Goal: Information Seeking & Learning: Find specific fact

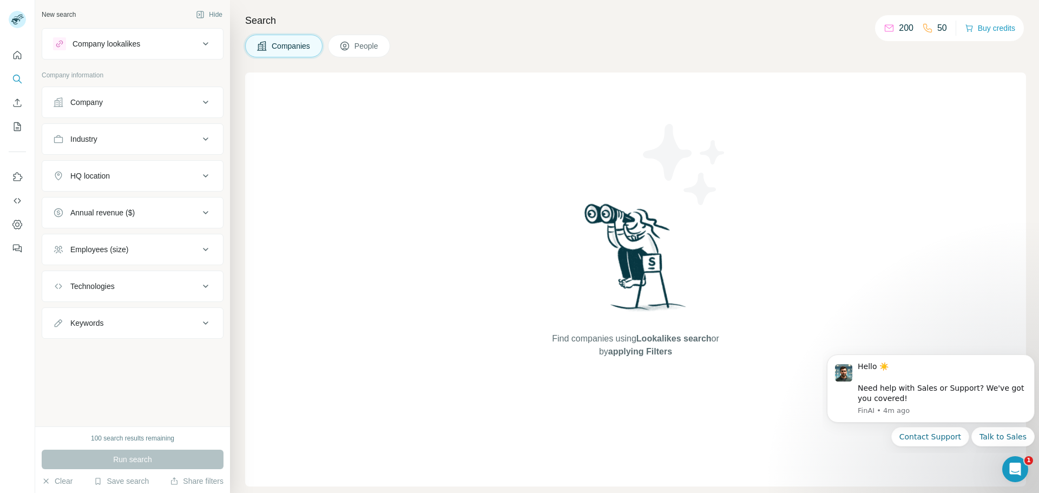
click at [137, 135] on div "Industry" at bounding box center [126, 139] width 146 height 11
click at [164, 275] on button "Technologies" at bounding box center [132, 286] width 181 height 26
click at [144, 354] on div "Keywords" at bounding box center [126, 355] width 146 height 11
click at [118, 381] on input "text" at bounding box center [121, 382] width 137 height 19
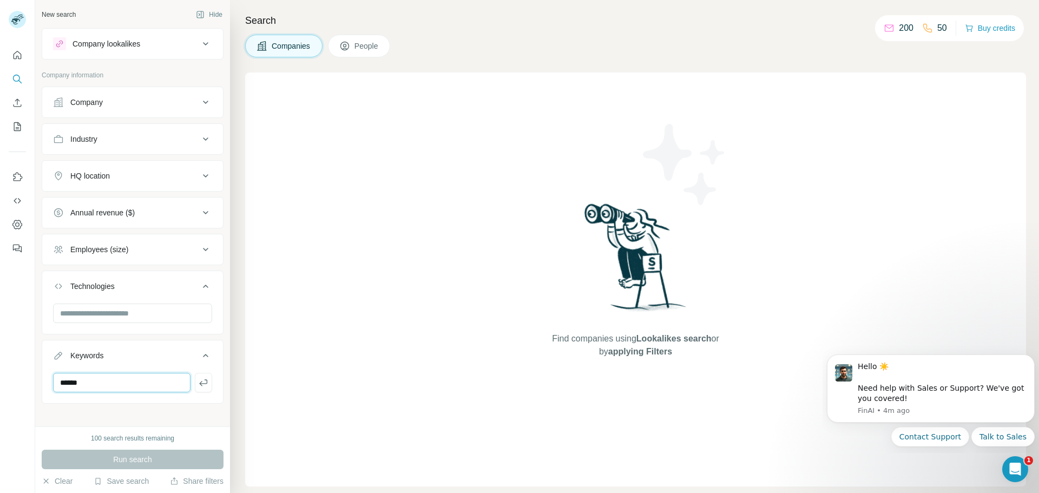
type input "******"
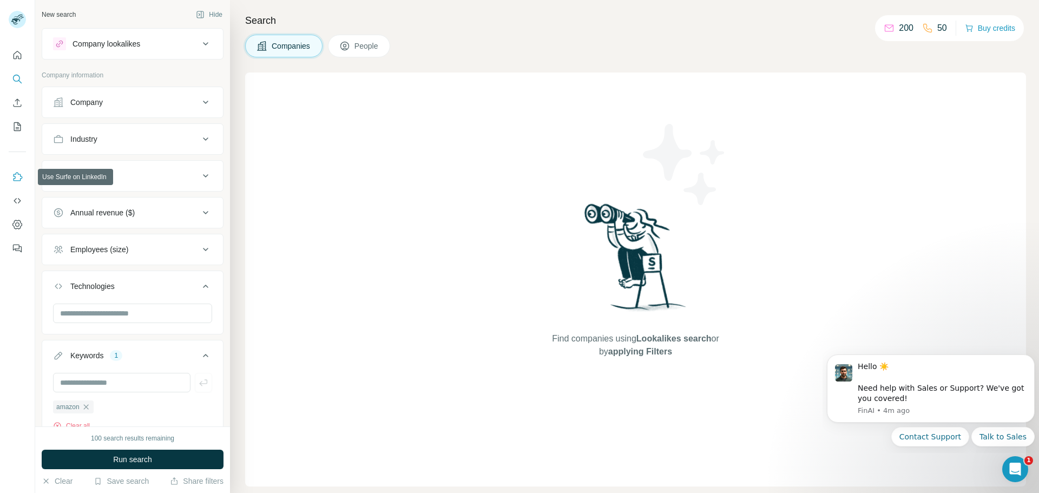
click at [13, 176] on icon "Use Surfe on LinkedIn" at bounding box center [17, 176] width 11 height 11
click at [353, 45] on button "People" at bounding box center [359, 46] width 63 height 23
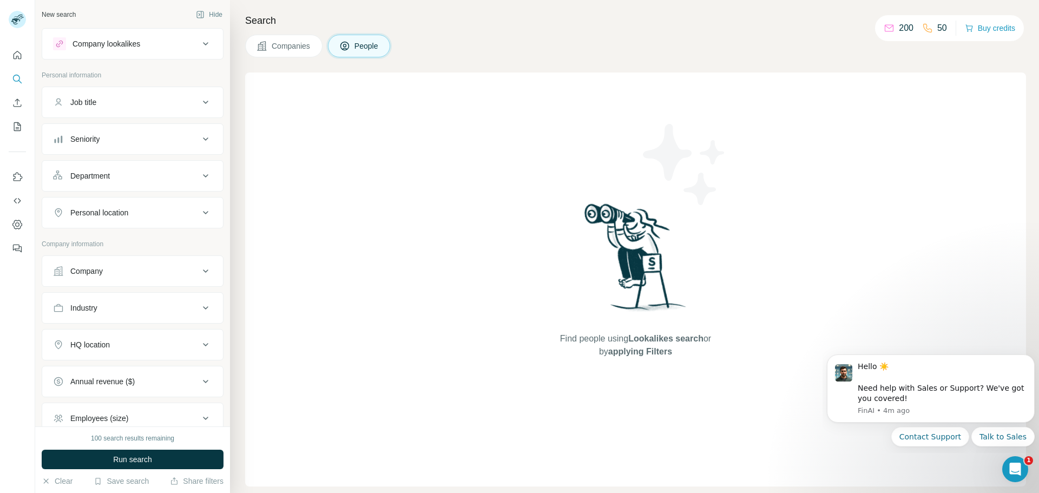
click at [116, 101] on div "Job title" at bounding box center [126, 102] width 146 height 11
click at [99, 130] on input "text" at bounding box center [121, 129] width 137 height 19
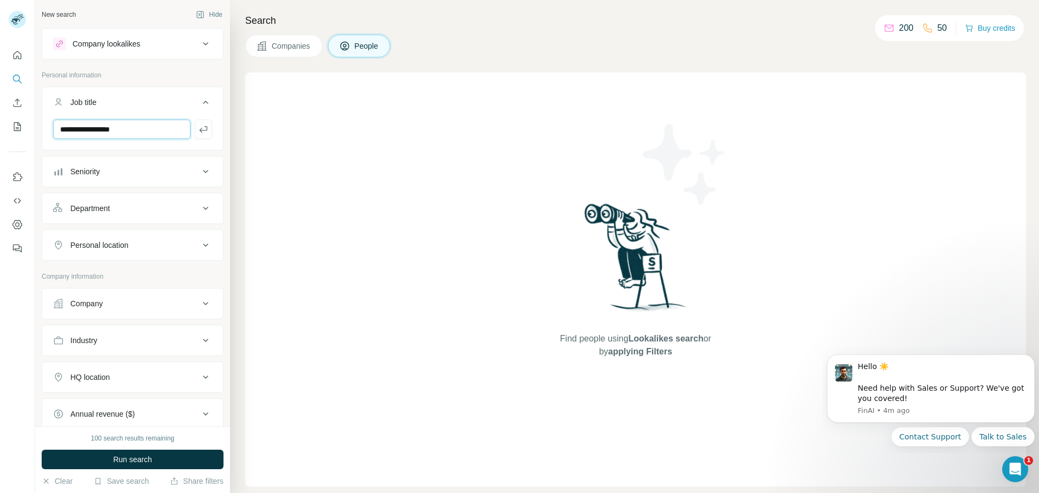
type input "**********"
click at [88, 135] on input "text" at bounding box center [121, 129] width 137 height 19
type input "**********"
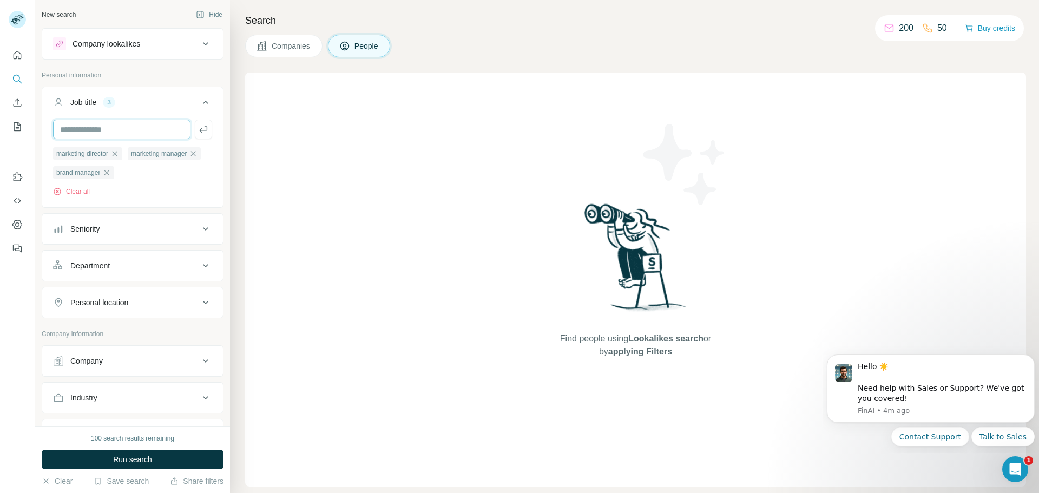
type input "*"
type input "**********"
type input "*"
type input "**********"
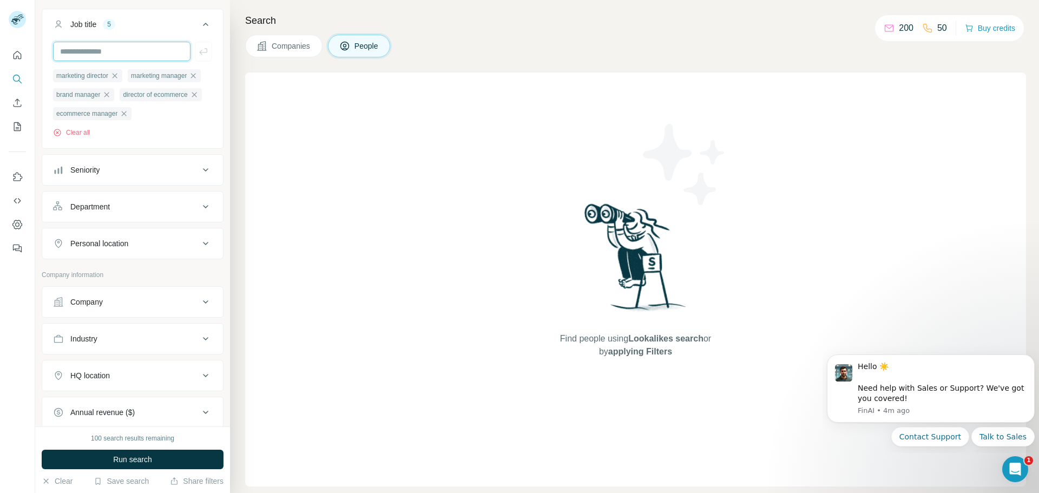
scroll to position [108, 0]
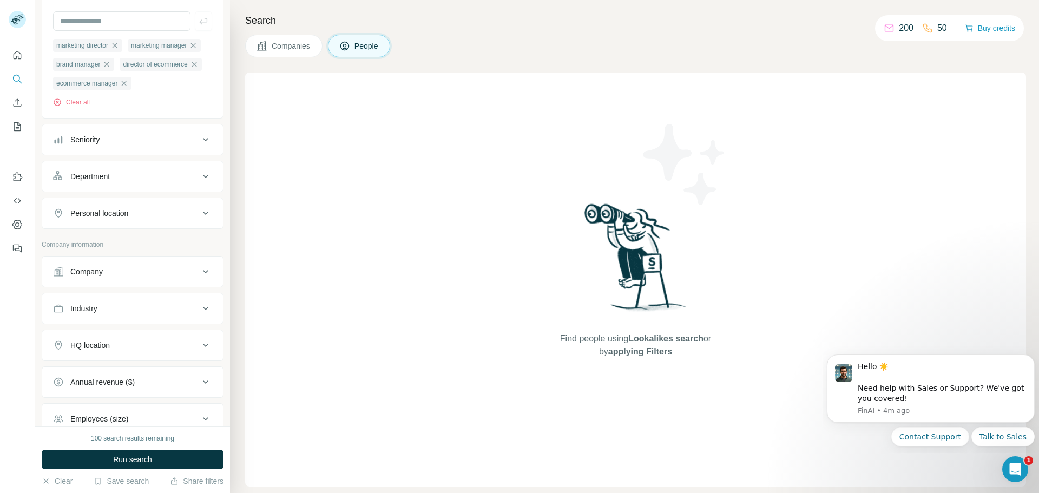
click at [135, 133] on button "Seniority" at bounding box center [132, 140] width 181 height 26
click at [88, 208] on span "Director" at bounding box center [81, 206] width 31 height 11
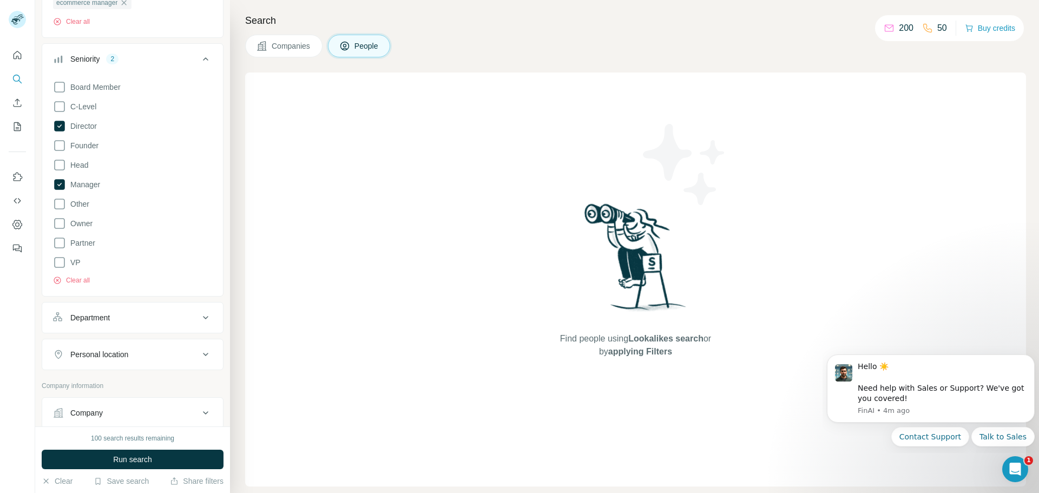
scroll to position [216, 0]
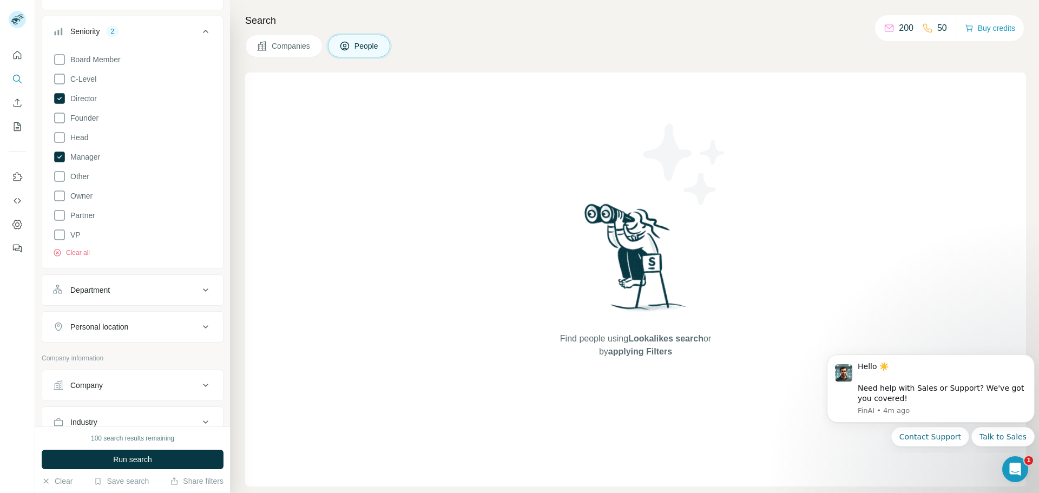
click at [119, 293] on div "Department" at bounding box center [126, 290] width 146 height 11
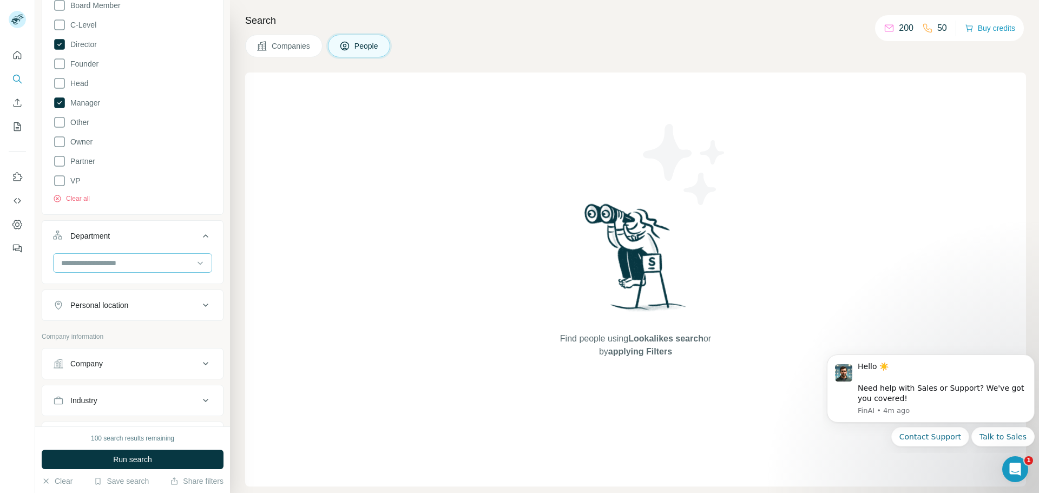
click at [115, 263] on input at bounding box center [127, 263] width 134 height 12
type input "*"
click at [110, 301] on p "Marketing and Advertising" at bounding box center [105, 302] width 87 height 11
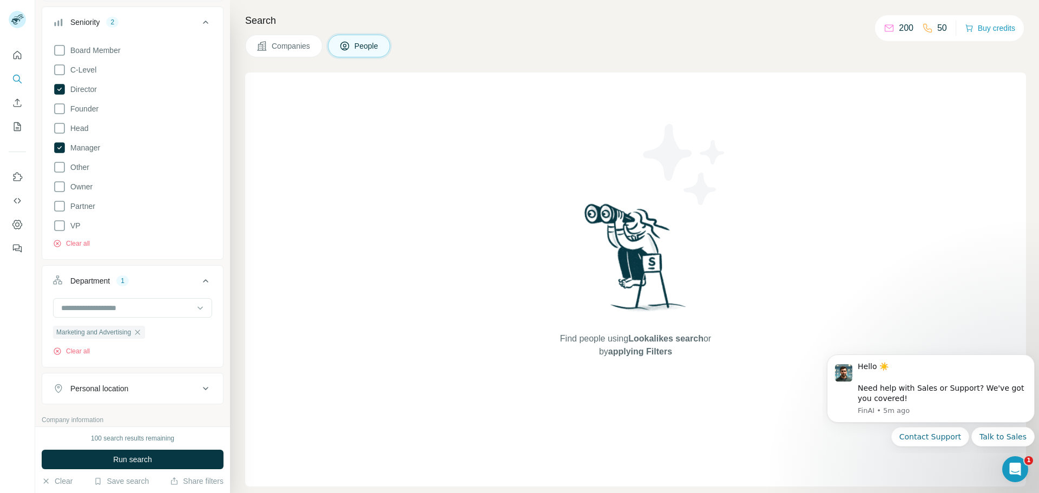
click at [129, 338] on div "Marketing and Advertising Clear all" at bounding box center [132, 340] width 159 height 31
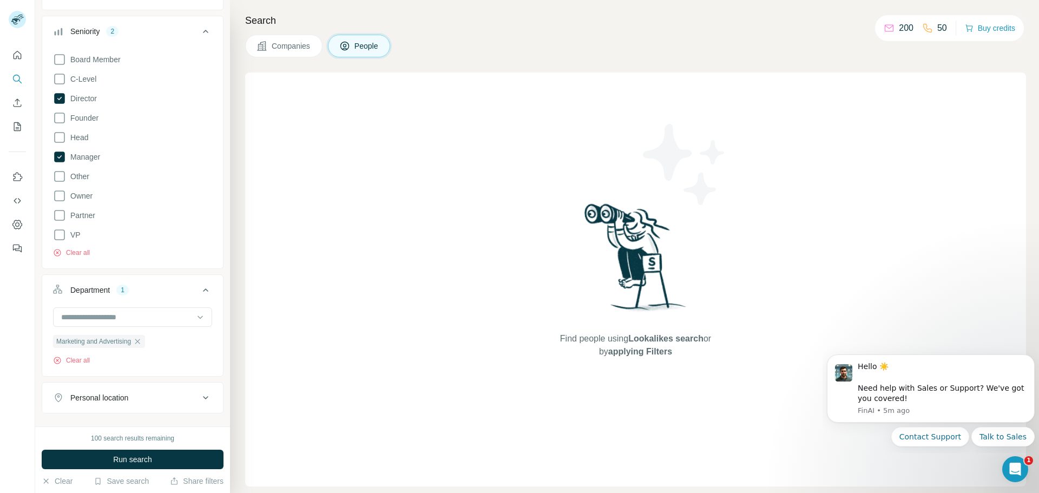
click at [142, 388] on button "Personal location" at bounding box center [132, 398] width 181 height 26
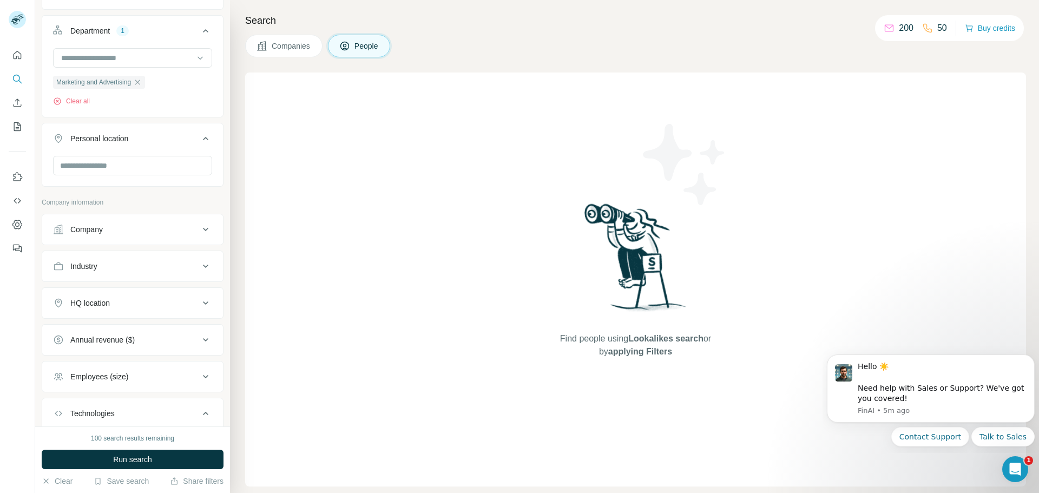
scroll to position [487, 0]
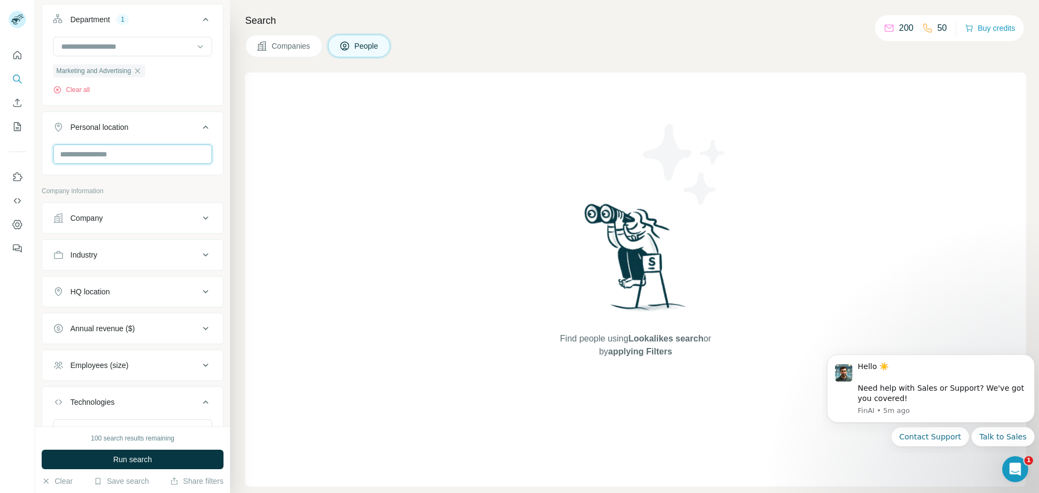
click at [103, 146] on input "text" at bounding box center [132, 153] width 159 height 19
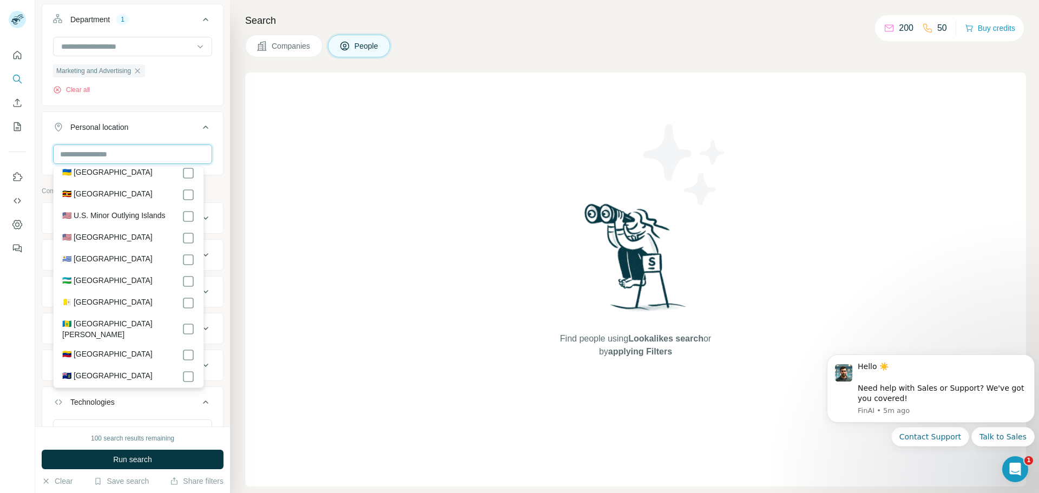
scroll to position [4972, 0]
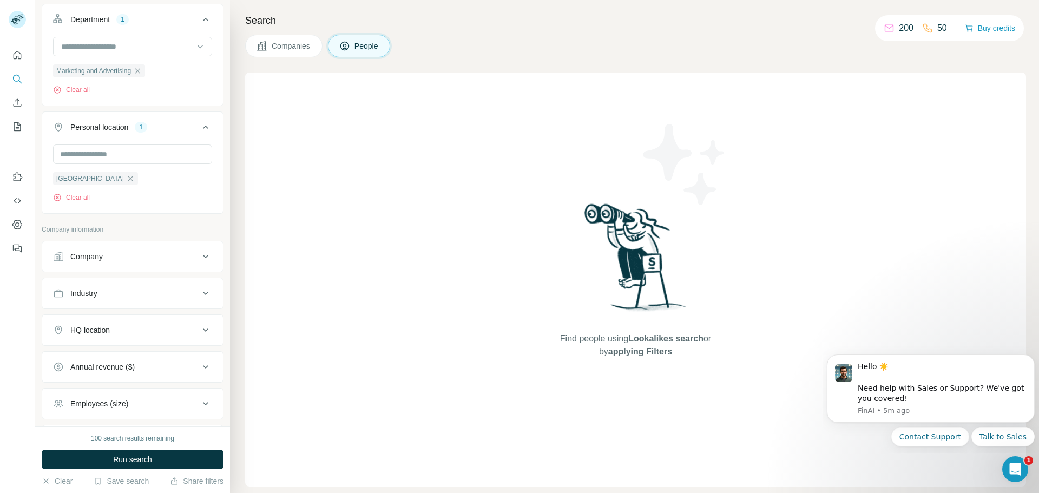
click at [170, 105] on div "Department 1 Marketing and Advertising Clear all" at bounding box center [133, 55] width 182 height 102
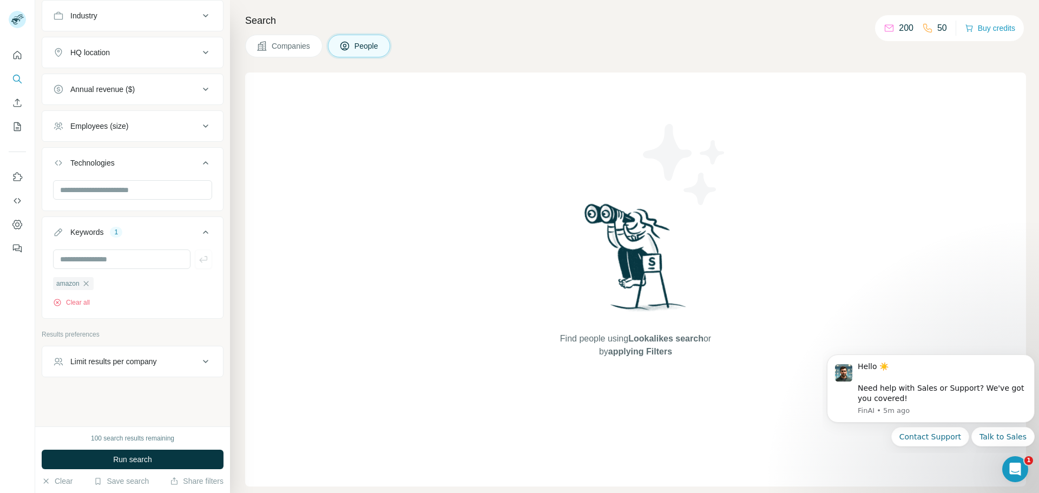
scroll to position [765, 0]
click at [102, 259] on input "text" at bounding box center [121, 258] width 137 height 19
click at [102, 193] on input "text" at bounding box center [132, 189] width 159 height 19
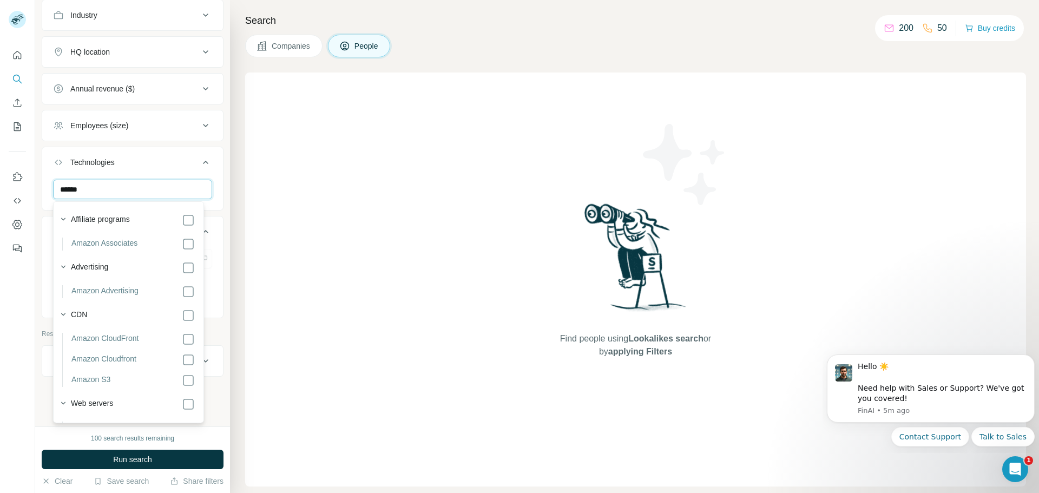
type input "******"
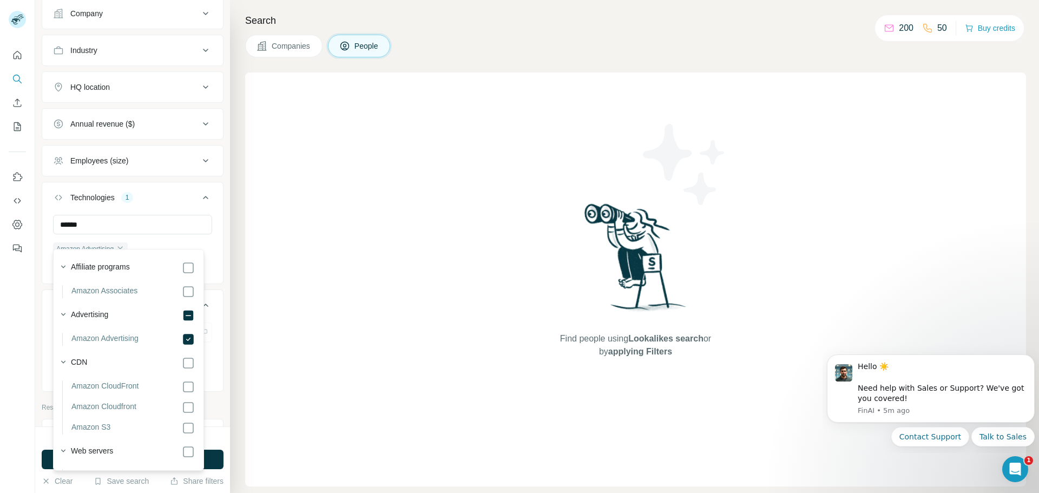
scroll to position [711, 0]
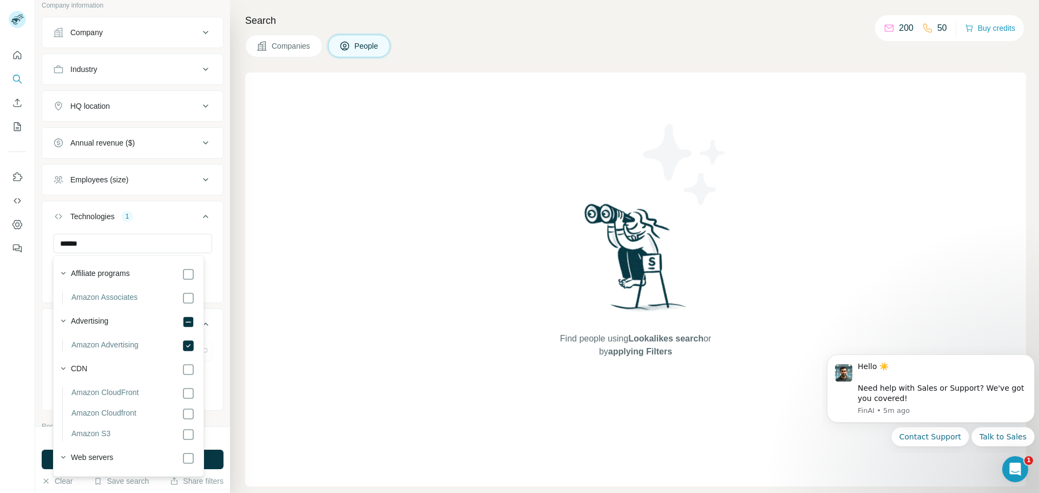
click at [214, 200] on ul "Company Industry HQ location Annual revenue ($) Employees (size) Technologies 1…" at bounding box center [133, 214] width 182 height 394
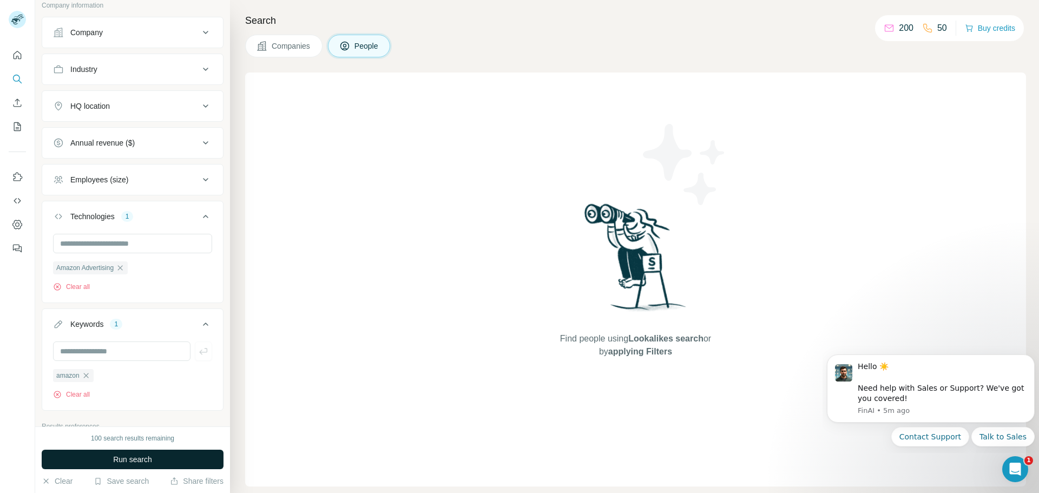
click at [135, 459] on span "Run search" at bounding box center [132, 459] width 39 height 11
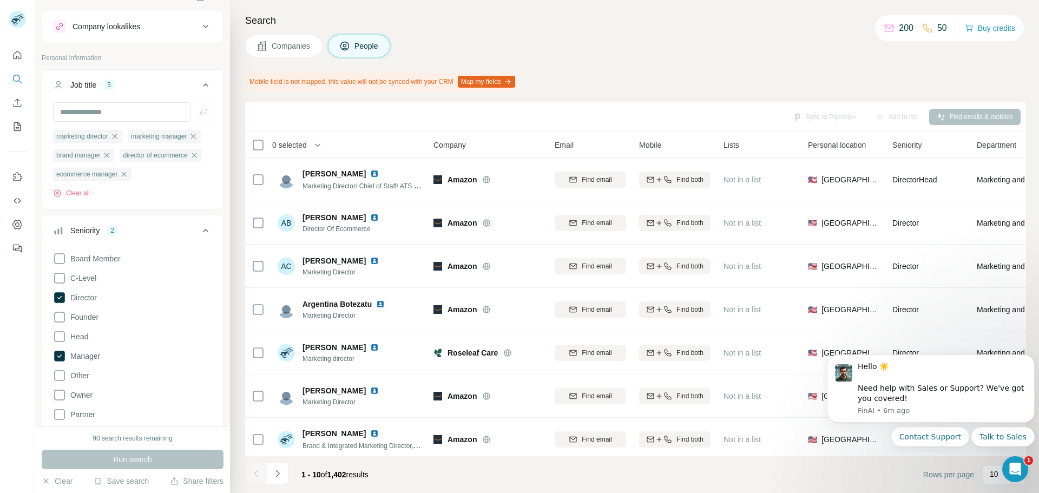
scroll to position [0, 0]
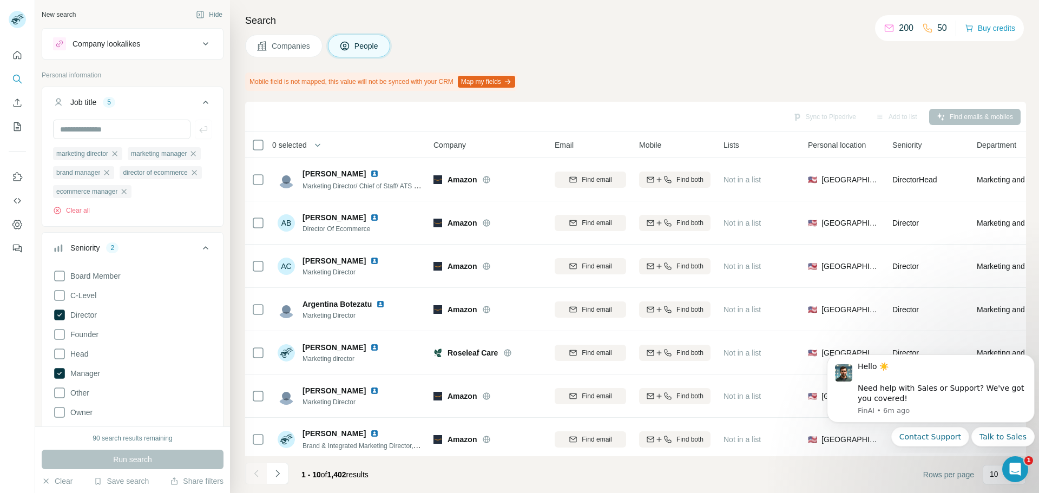
click at [199, 46] on icon at bounding box center [205, 43] width 13 height 13
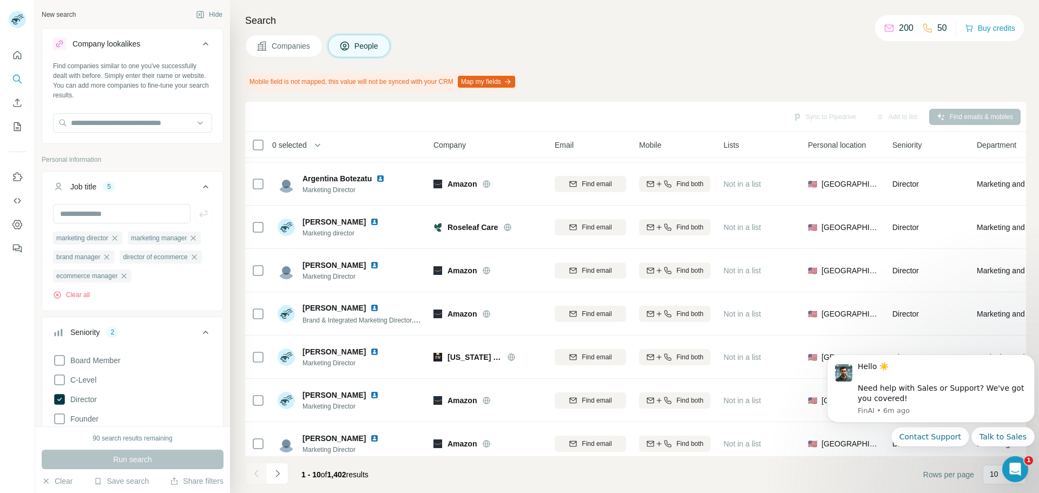
scroll to position [140, 0]
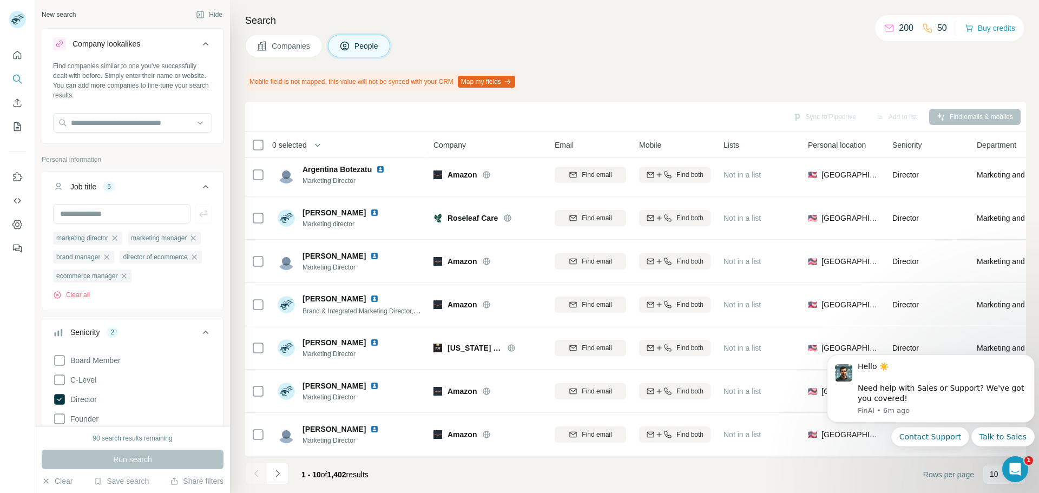
click at [815, 74] on div "Mobile field is not mapped, this value will not be synced with your CRM Map my …" at bounding box center [635, 81] width 781 height 18
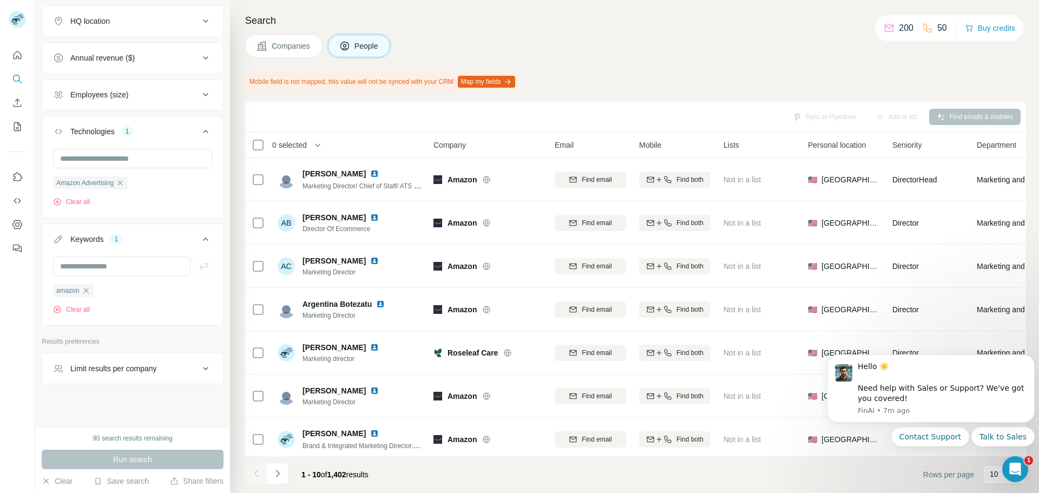
scroll to position [888, 0]
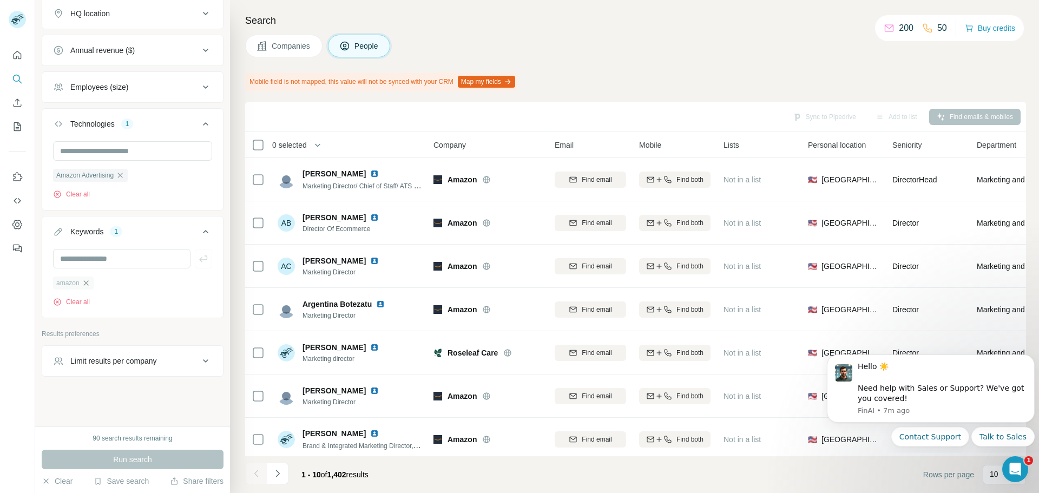
click at [89, 283] on icon "button" at bounding box center [86, 283] width 9 height 9
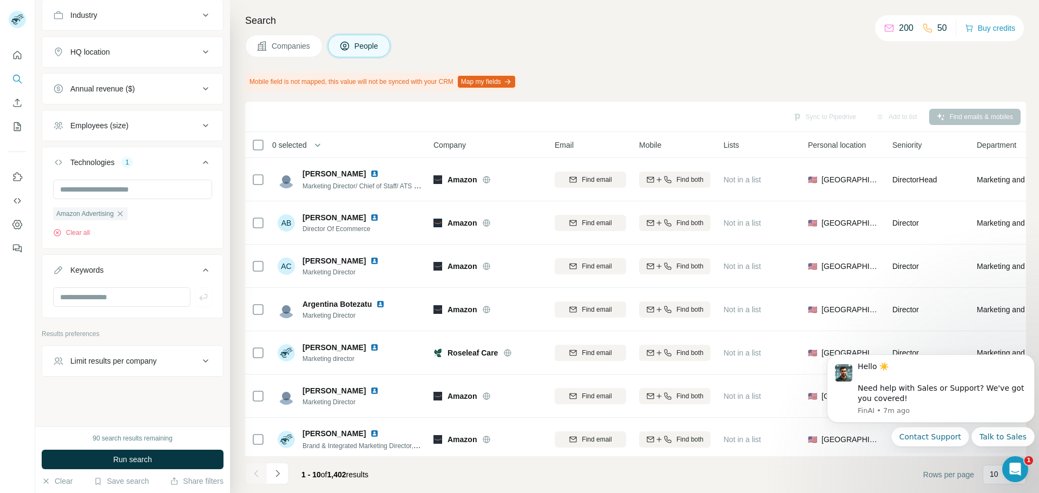
scroll to position [849, 0]
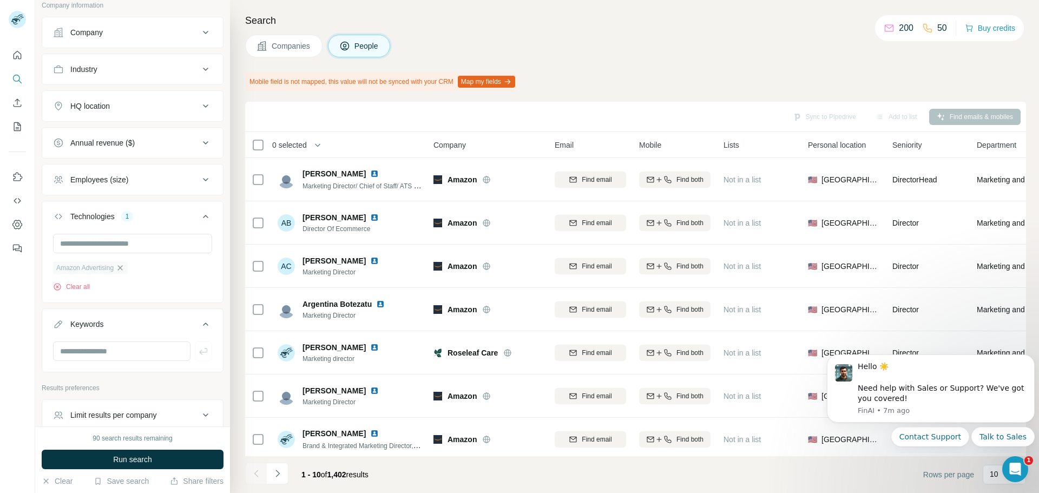
click at [116, 267] on icon "button" at bounding box center [120, 267] width 9 height 9
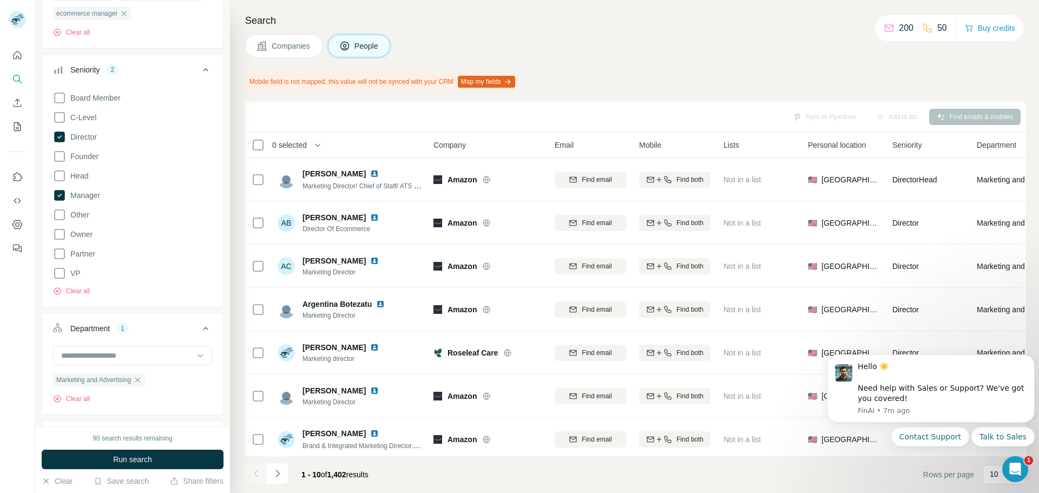
scroll to position [254, 0]
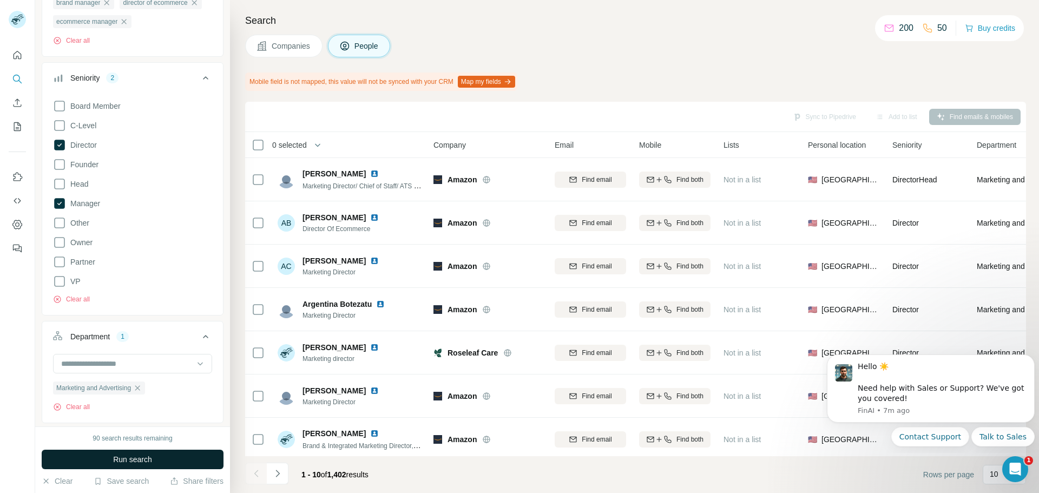
click at [134, 465] on button "Run search" at bounding box center [133, 459] width 182 height 19
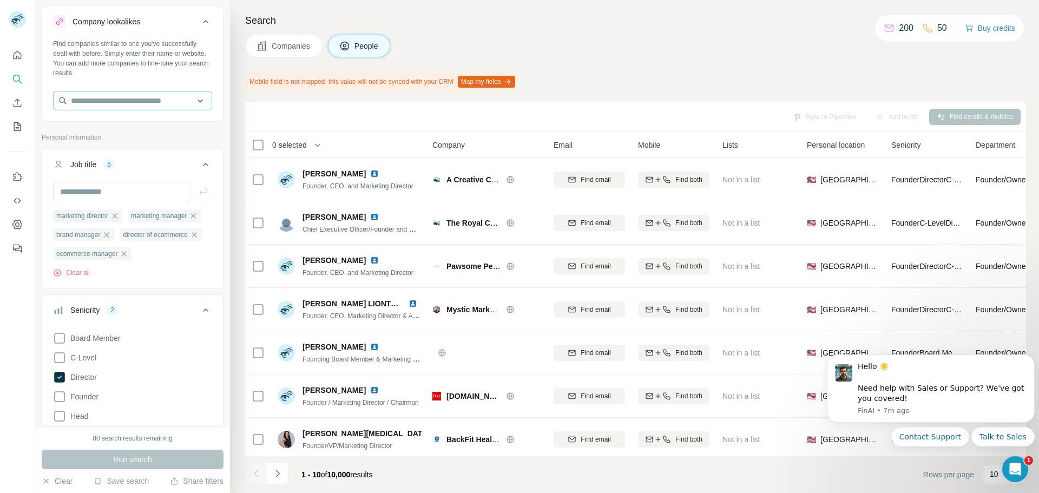
scroll to position [0, 0]
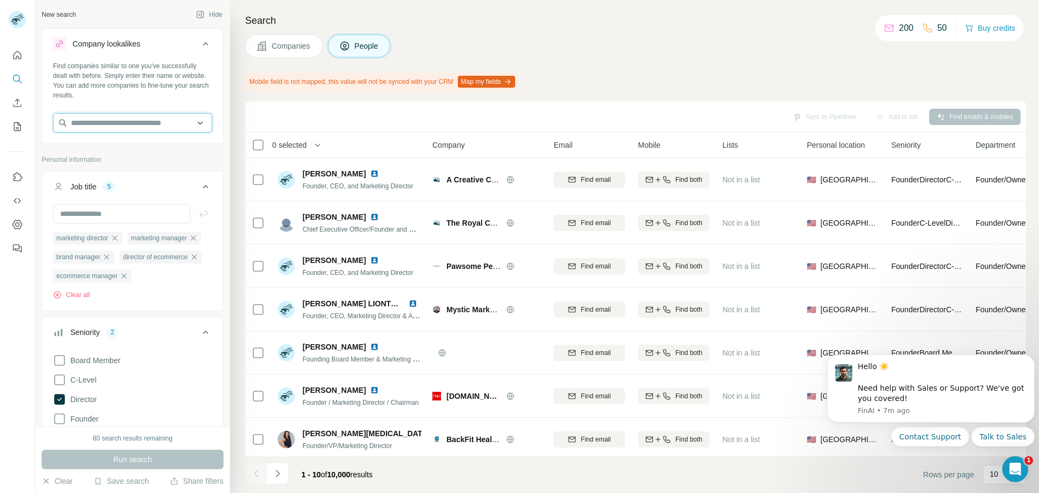
click at [124, 117] on input "text" at bounding box center [132, 122] width 159 height 19
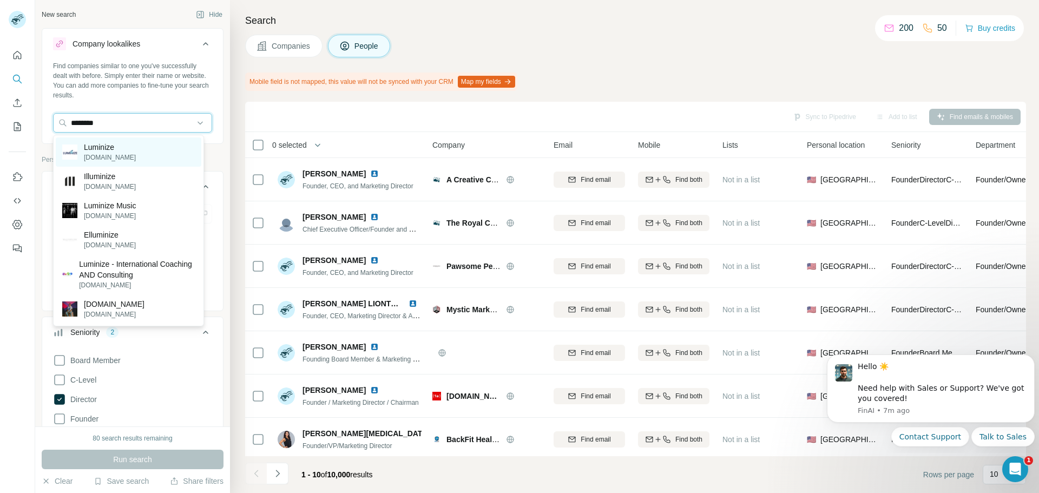
type input "********"
click at [142, 153] on div "Luminize [DOMAIN_NAME]" at bounding box center [129, 151] width 146 height 29
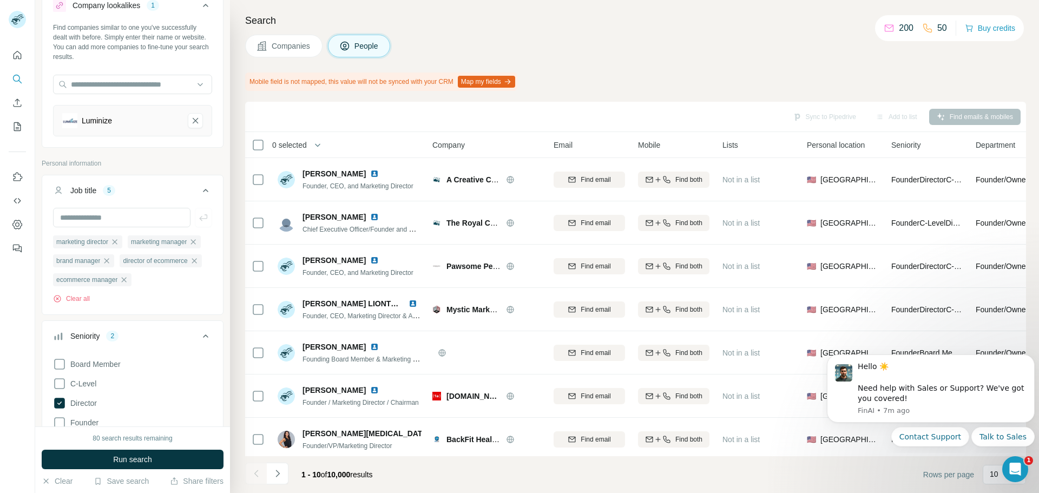
scroll to position [54, 0]
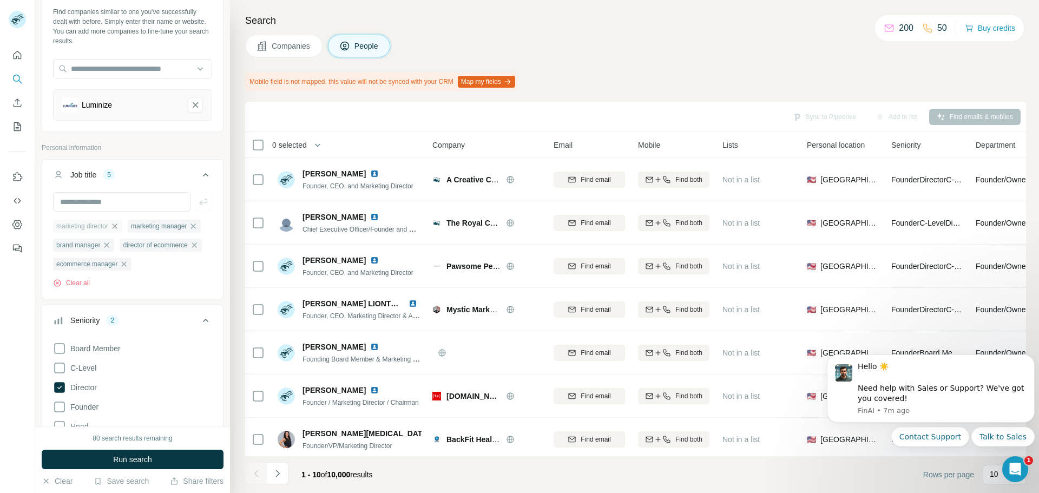
click at [113, 225] on icon "button" at bounding box center [114, 226] width 9 height 9
click at [113, 225] on div "marketing manager" at bounding box center [89, 226] width 73 height 13
click at [120, 225] on icon "button" at bounding box center [118, 225] width 5 height 5
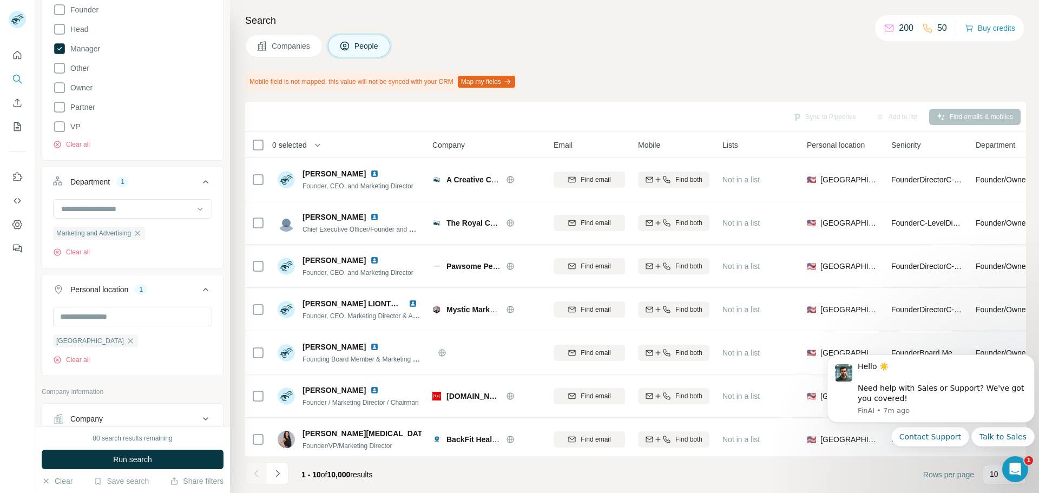
scroll to position [433, 0]
click at [136, 233] on icon "button" at bounding box center [137, 232] width 9 height 9
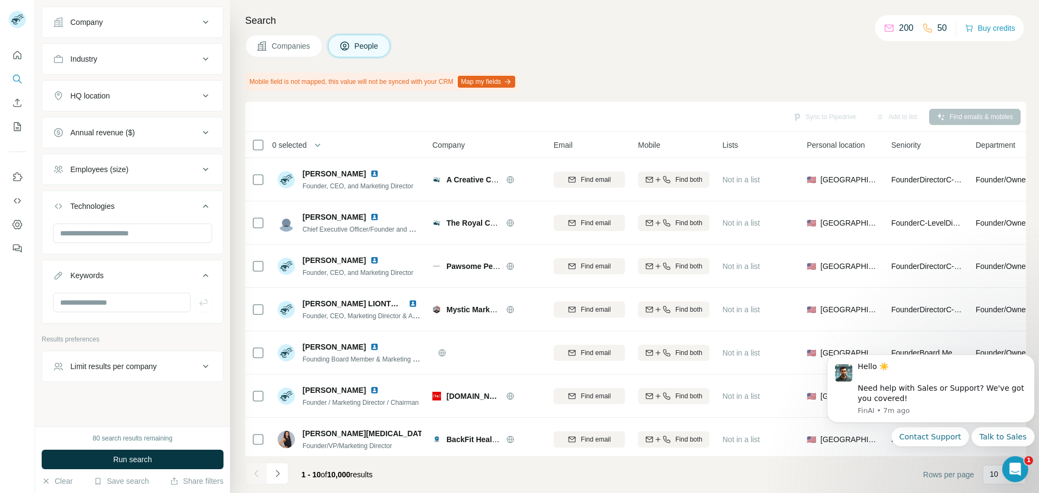
scroll to position [796, 0]
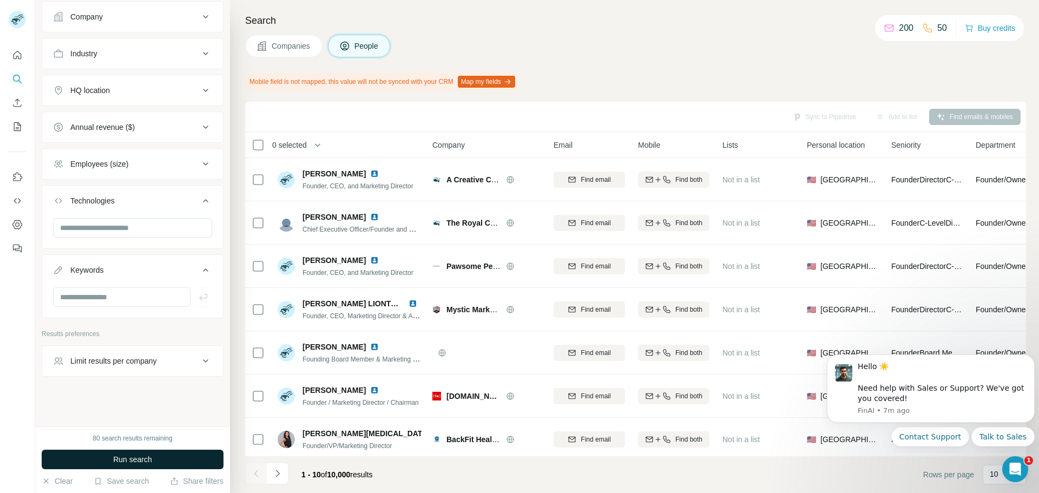
click at [149, 458] on span "Run search" at bounding box center [132, 459] width 39 height 11
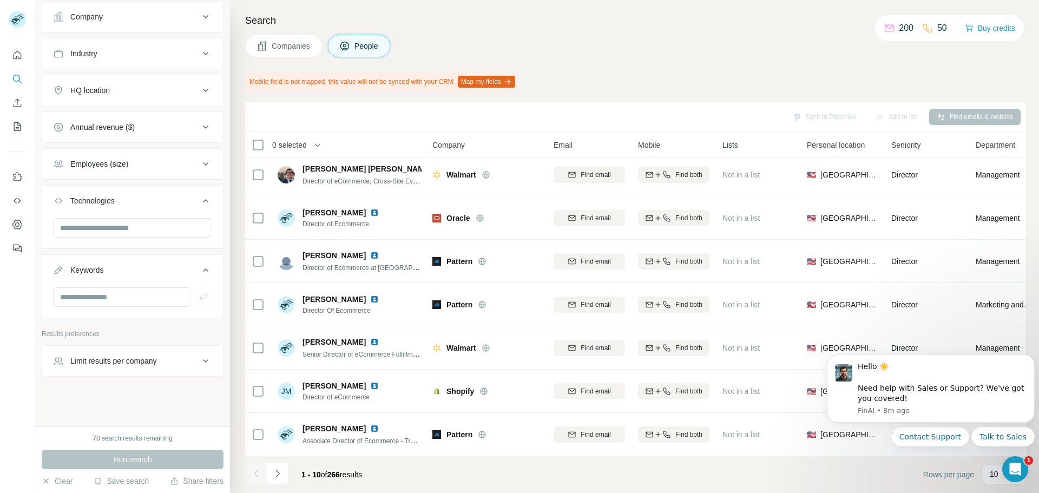
scroll to position [140, 1]
click at [1014, 470] on icon "Open Intercom Messenger" at bounding box center [1014, 468] width 18 height 18
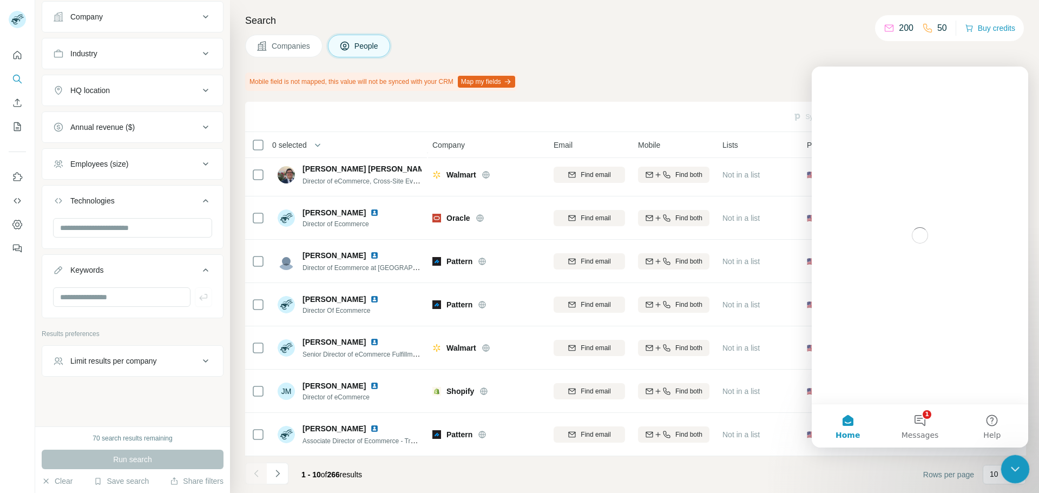
scroll to position [0, 0]
click at [1014, 470] on icon "Close Intercom Messenger" at bounding box center [1013, 467] width 13 height 13
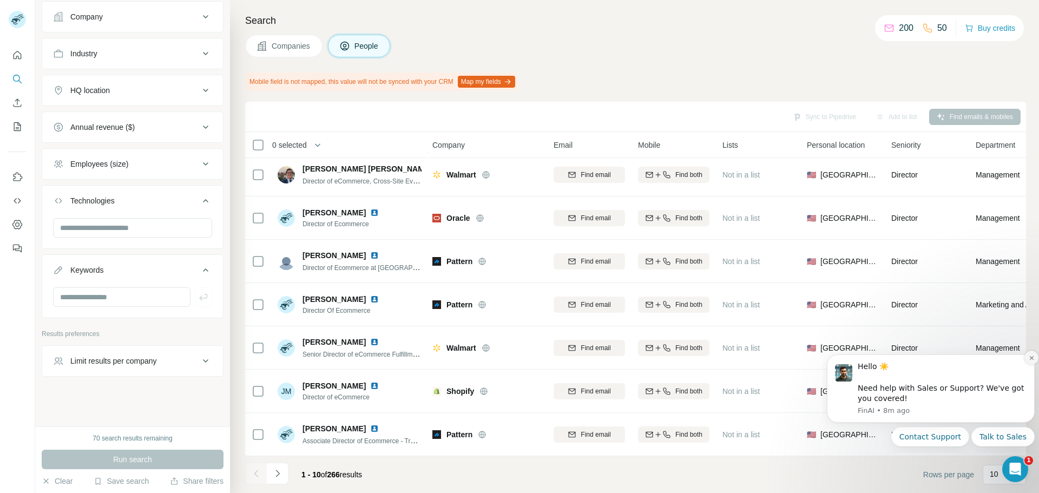
click at [1027, 359] on button "Dismiss notification" at bounding box center [1031, 358] width 14 height 14
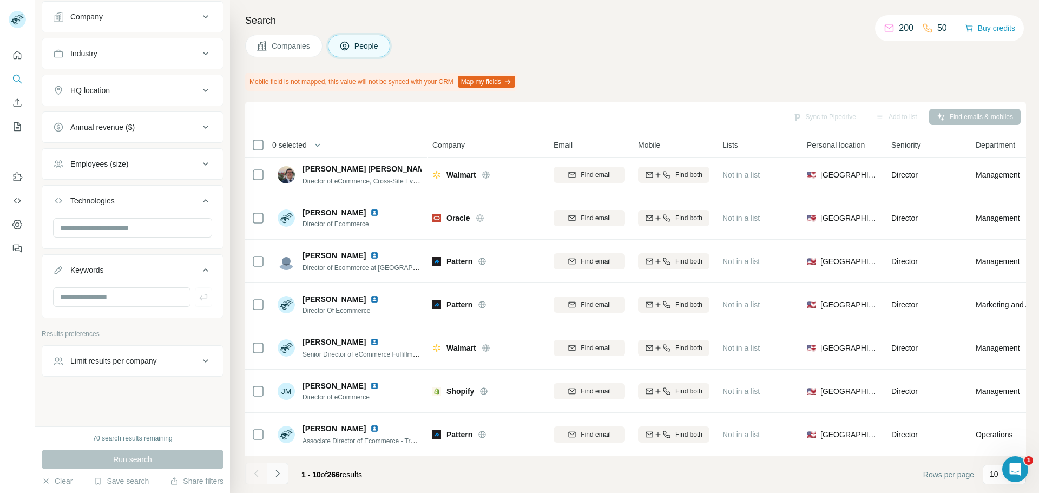
click at [281, 478] on icon "Navigate to next page" at bounding box center [277, 473] width 11 height 11
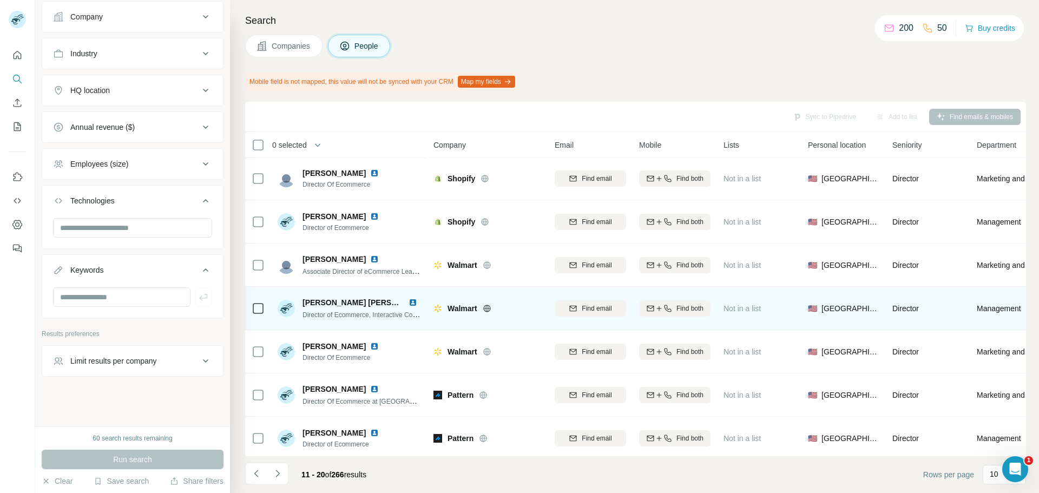
scroll to position [140, 0]
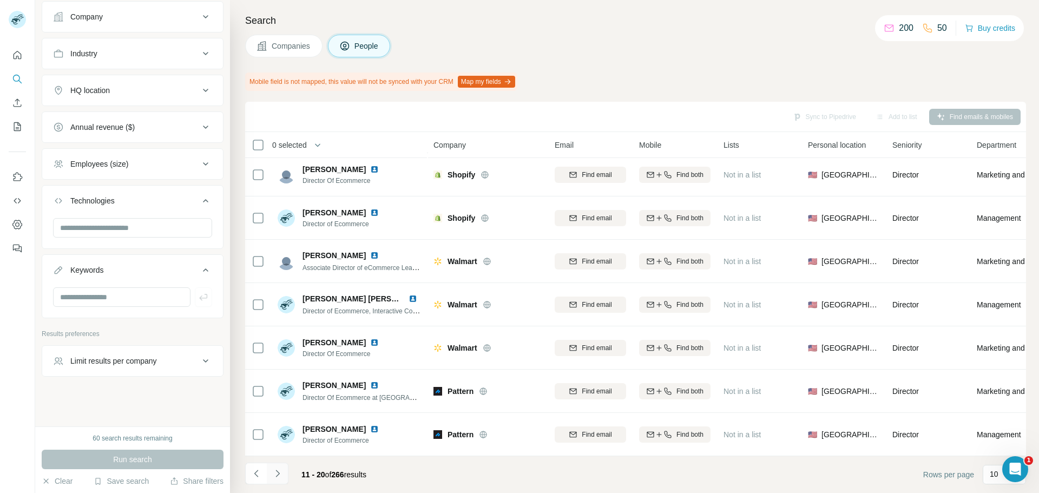
click at [281, 473] on icon "Navigate to next page" at bounding box center [277, 473] width 11 height 11
click at [276, 476] on icon "Navigate to next page" at bounding box center [277, 473] width 4 height 7
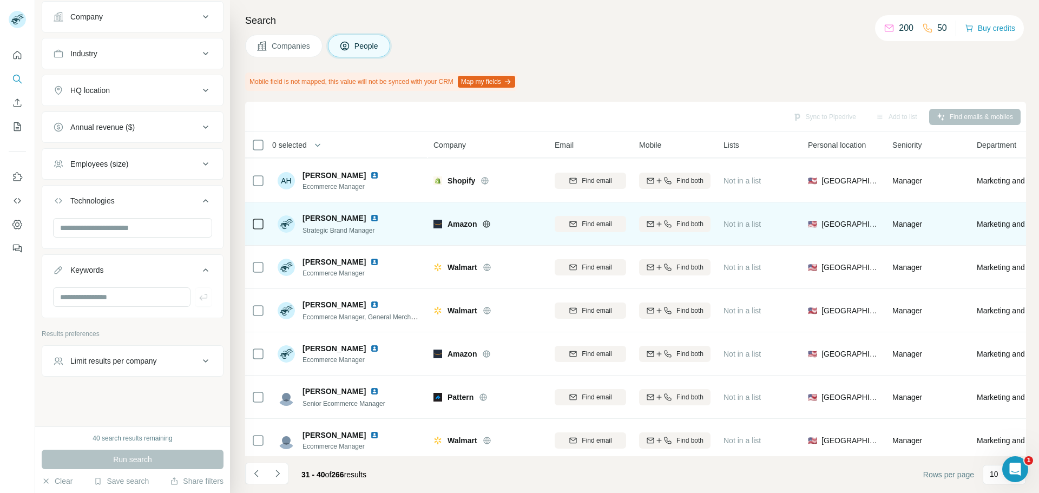
scroll to position [0, 0]
